Goal: Find specific page/section: Find specific page/section

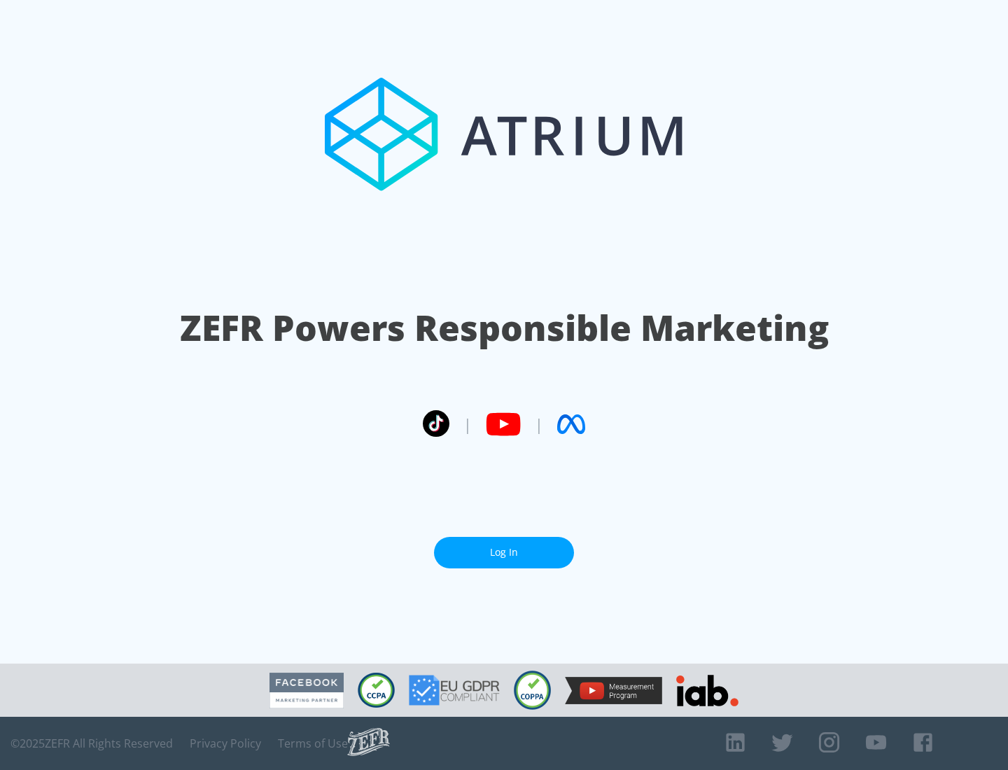
click at [504, 552] on link "Log In" at bounding box center [504, 553] width 140 height 32
